Goal: Task Accomplishment & Management: Manage account settings

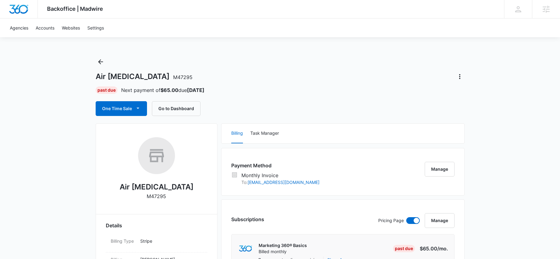
scroll to position [0, 0]
click at [300, 112] on div "One Time Sale Go to Dashboard" at bounding box center [280, 108] width 369 height 15
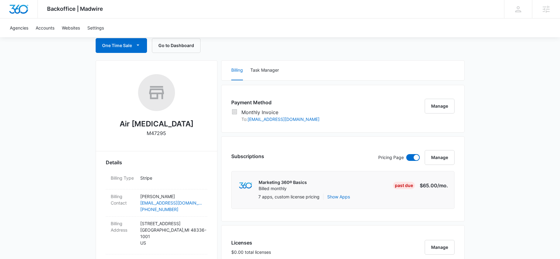
scroll to position [566, 0]
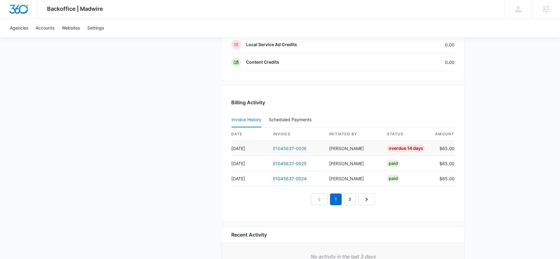
click at [297, 146] on link "E1045637-0026" at bounding box center [290, 148] width 34 height 5
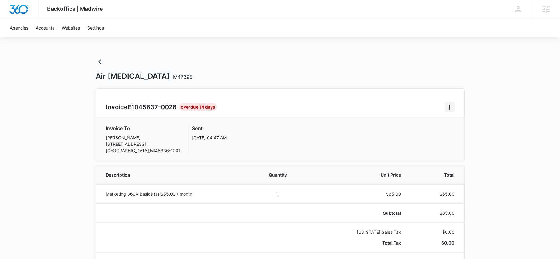
click at [448, 104] on icon "Home" at bounding box center [449, 106] width 7 height 7
click at [460, 136] on button "Resend Invoice" at bounding box center [474, 133] width 58 height 9
click at [101, 64] on icon "Back" at bounding box center [100, 61] width 7 height 7
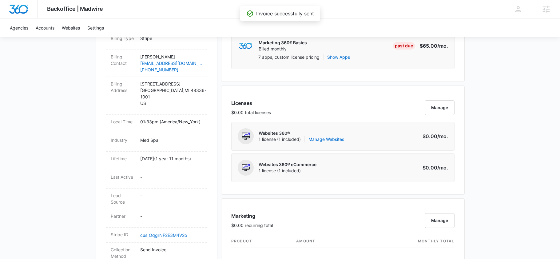
scroll to position [201, 0]
